Goal: Information Seeking & Learning: Find specific page/section

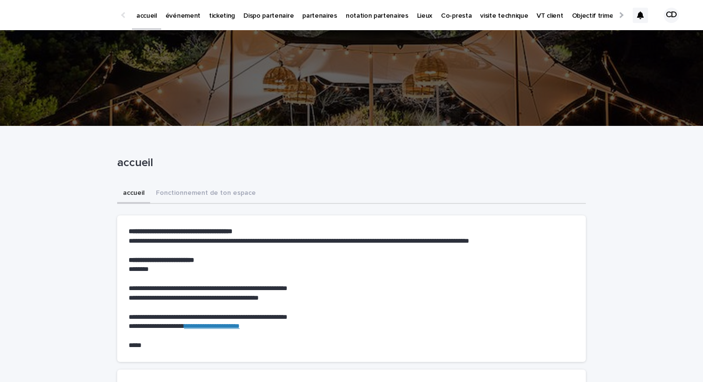
click at [209, 12] on p "ticketing" at bounding box center [222, 10] width 26 height 20
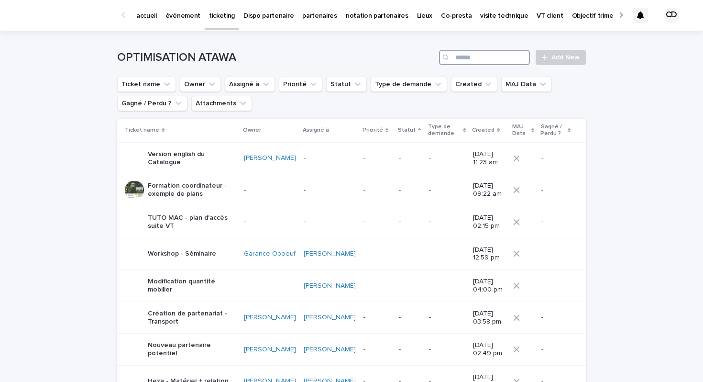
click at [490, 60] on input "Search" at bounding box center [484, 57] width 91 height 15
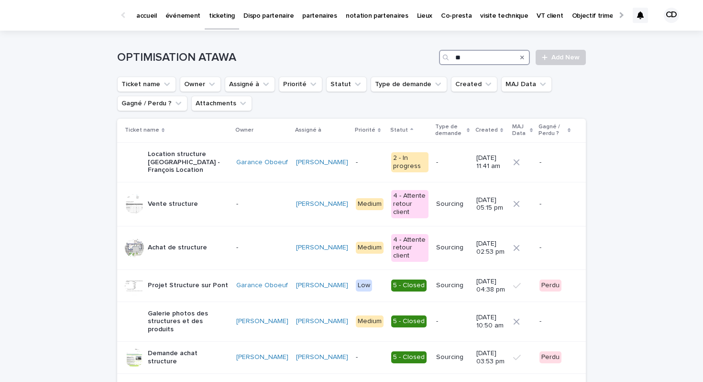
type input "*"
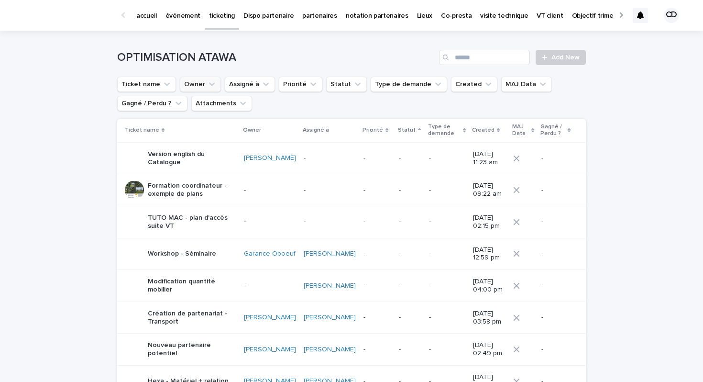
click at [196, 83] on button "Owner" at bounding box center [200, 84] width 41 height 15
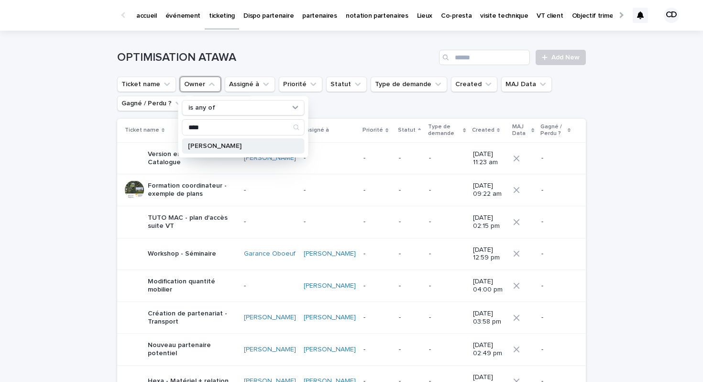
type input "****"
click at [199, 145] on p "[PERSON_NAME]" at bounding box center [238, 146] width 101 height 7
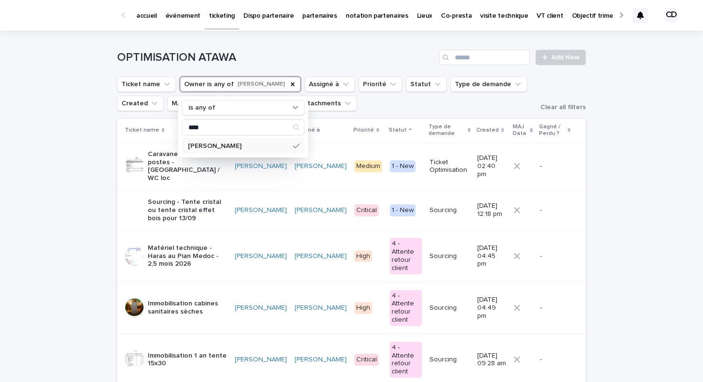
click at [24, 279] on div "Loading... Saving… Loading... Saving… OPTIMISATION ATAWA Add New Ticket name Ow…" at bounding box center [351, 330] width 703 height 599
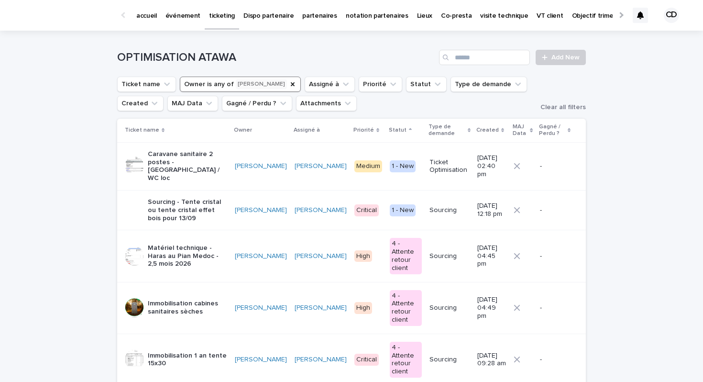
click at [190, 244] on p "Matériel technique - Haras au Pian Medoc - 2,5 mois 2026" at bounding box center [187, 256] width 79 height 24
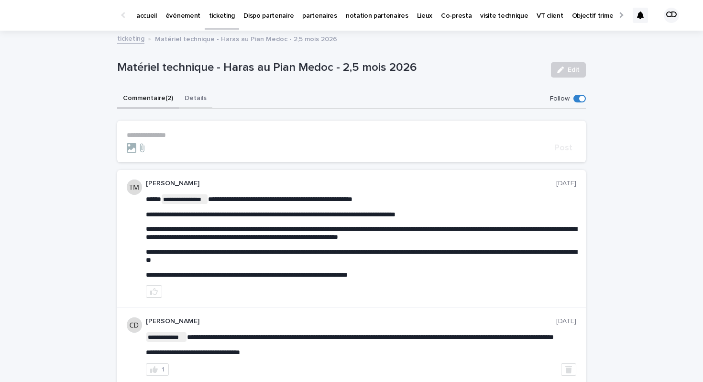
click at [200, 95] on button "Details" at bounding box center [195, 99] width 33 height 20
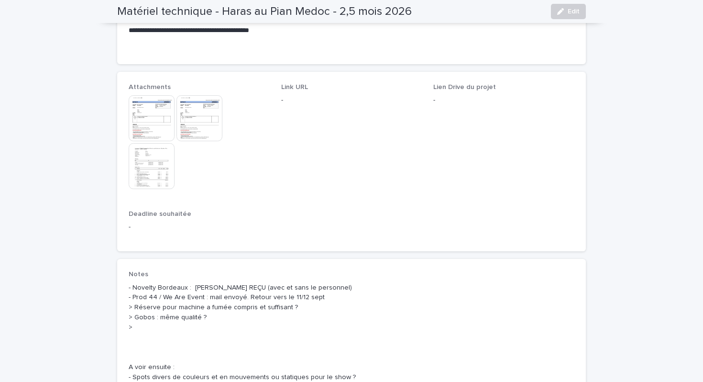
scroll to position [476, 0]
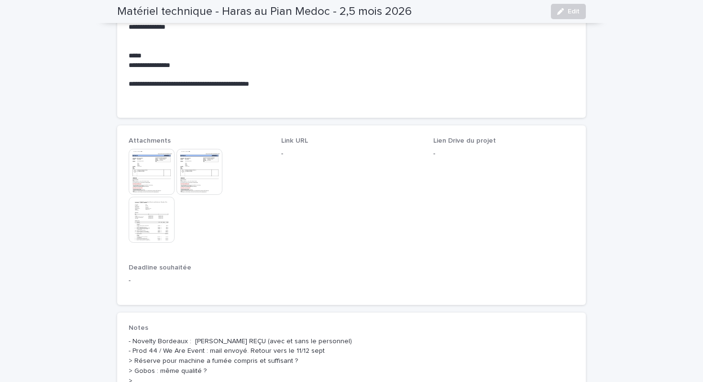
click at [159, 221] on img at bounding box center [152, 220] width 46 height 46
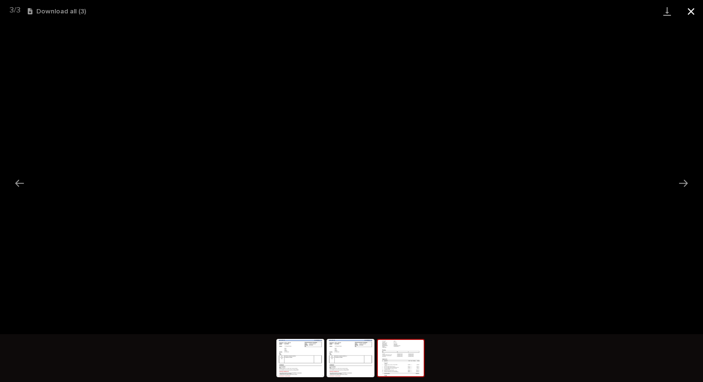
click at [695, 13] on button "Close gallery" at bounding box center [691, 11] width 24 height 22
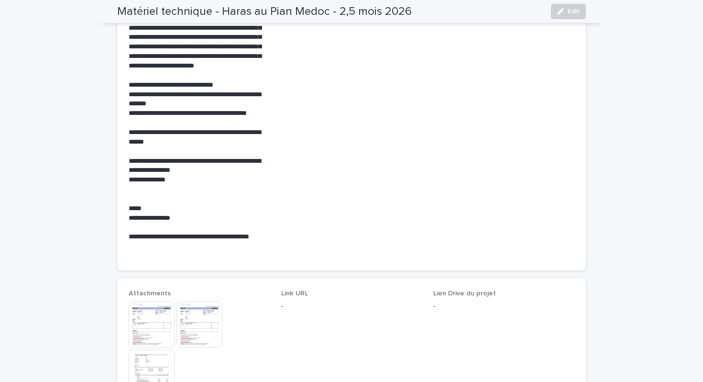
scroll to position [11, 0]
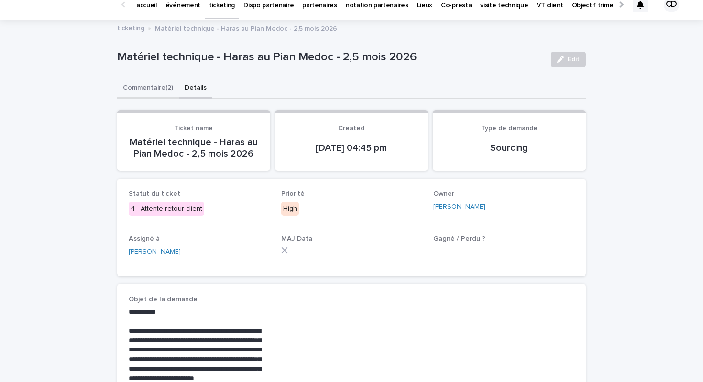
click at [152, 89] on button "Commentaire (2)" at bounding box center [148, 88] width 62 height 20
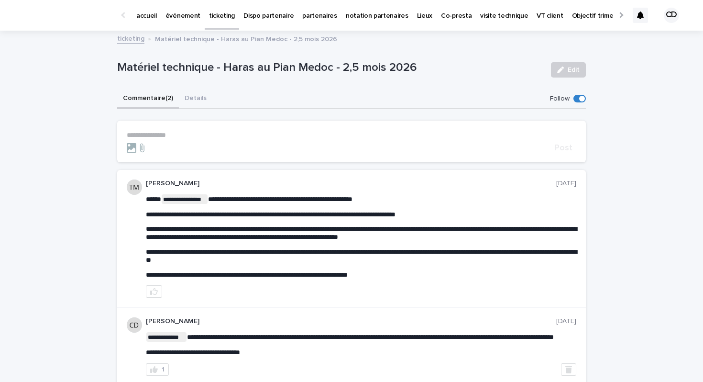
click at [189, 13] on p "événement" at bounding box center [183, 10] width 35 height 20
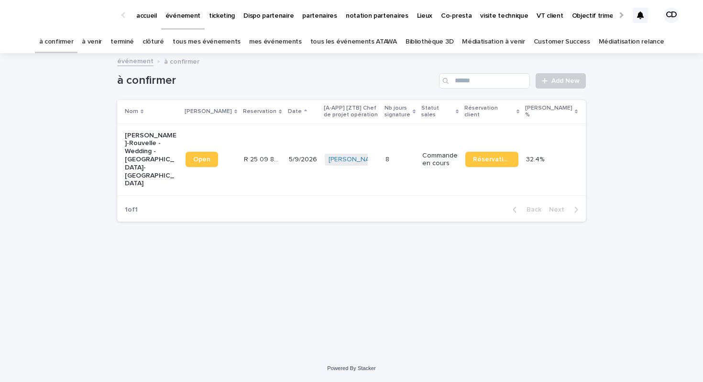
click at [349, 47] on link "tous les événements ATAWA" at bounding box center [354, 42] width 87 height 22
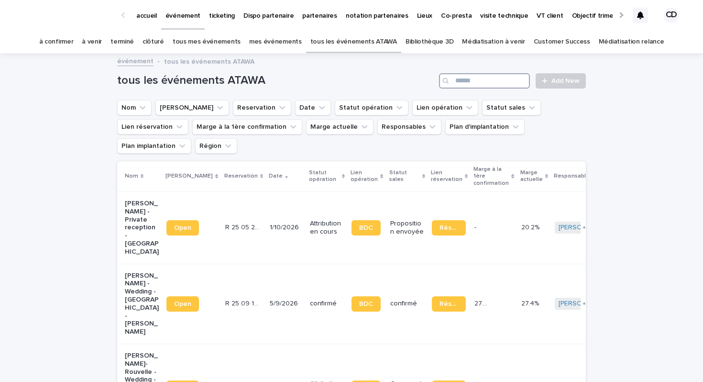
click at [474, 88] on input "Search" at bounding box center [484, 80] width 91 height 15
type input "**********"
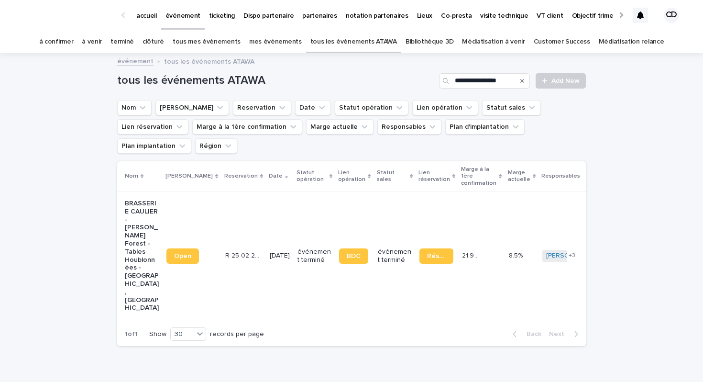
click at [135, 205] on p "BRASSERIE CAULIER - [PERSON_NAME] Forest - Tables Houblonnées - [GEOGRAPHIC_DAT…" at bounding box center [142, 256] width 34 height 112
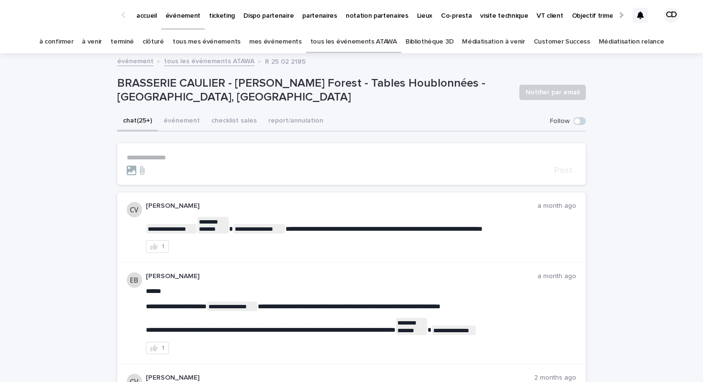
click at [185, 119] on button "événement" at bounding box center [182, 121] width 48 height 20
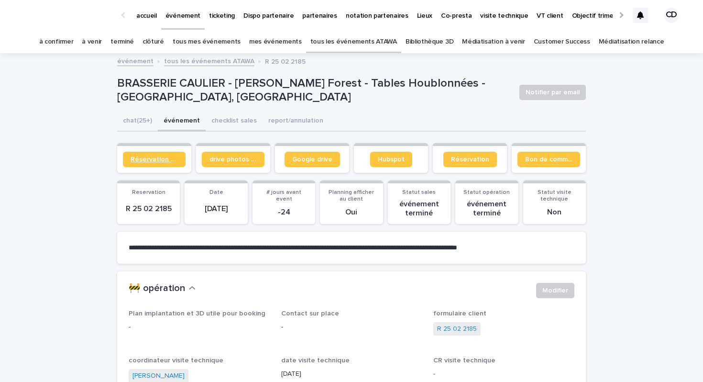
click at [167, 162] on span "Réservation client" at bounding box center [154, 159] width 47 height 7
